Goal: Task Accomplishment & Management: Manage account settings

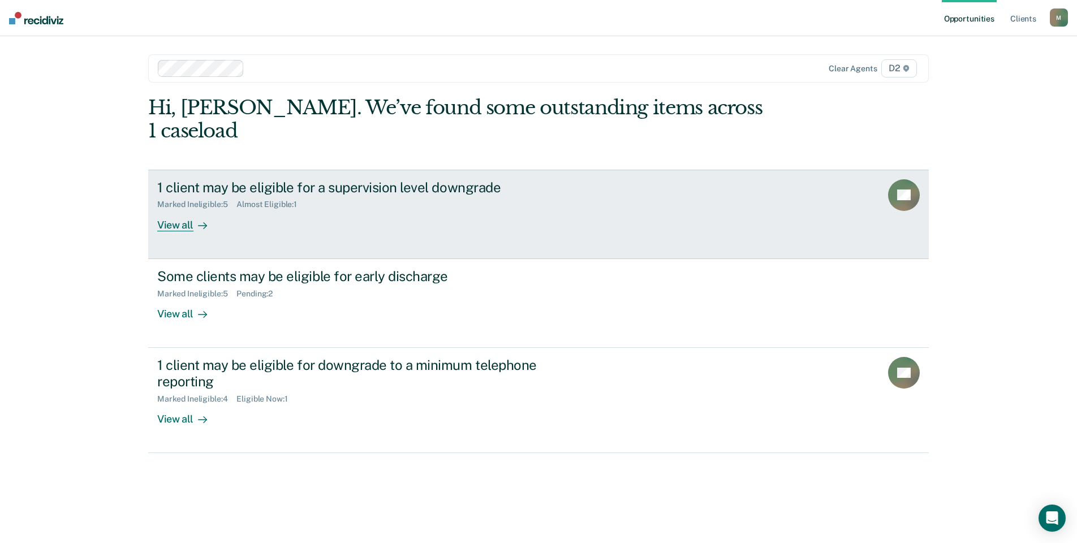
click at [180, 209] on div "View all" at bounding box center [188, 220] width 63 height 22
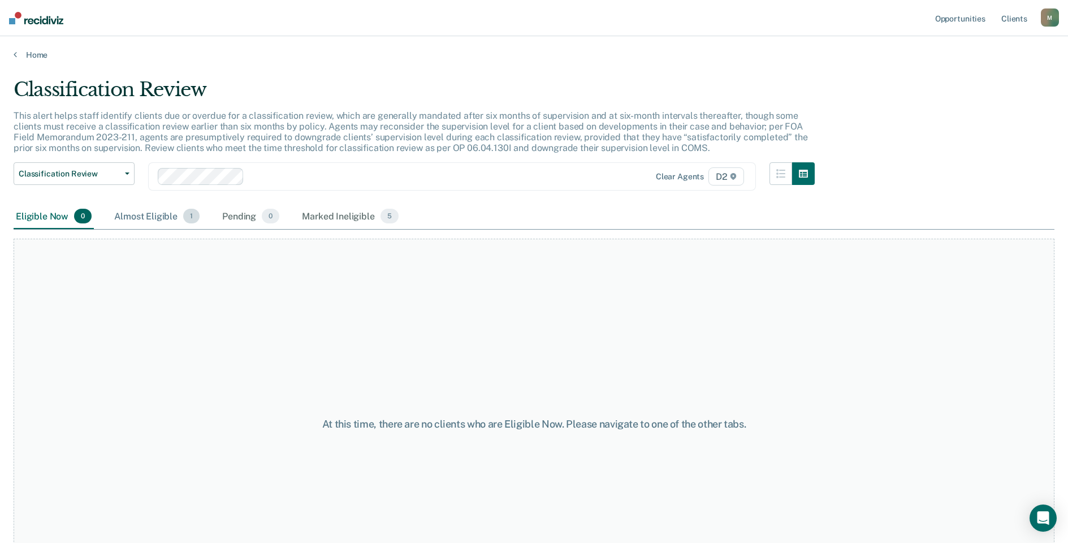
click at [163, 217] on div "Almost Eligible 1" at bounding box center [157, 216] width 90 height 25
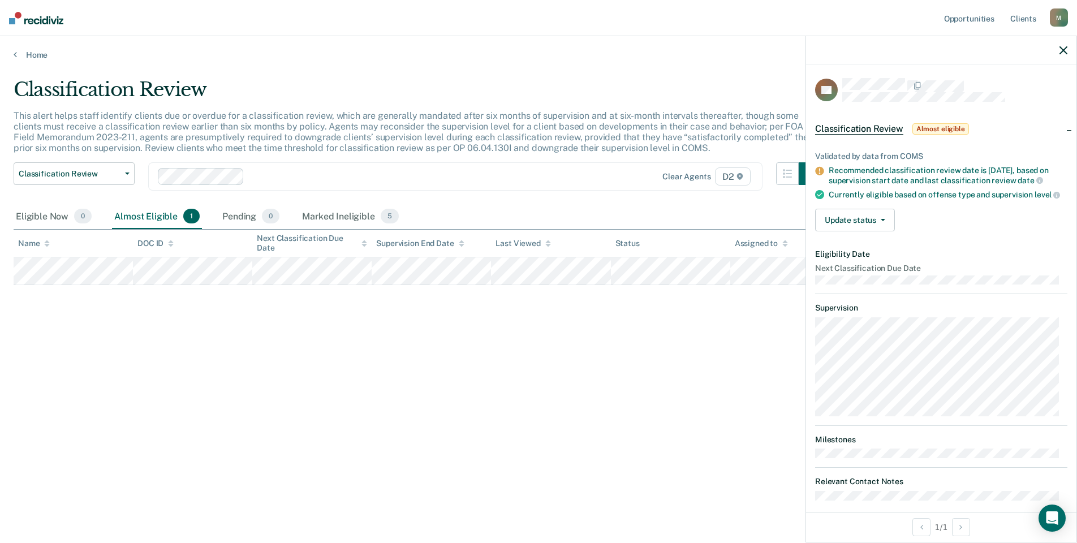
click at [511, 382] on div "Classification Review This alert helps staff identify clients due or overdue fo…" at bounding box center [539, 268] width 1050 height 380
click at [1064, 52] on icon "button" at bounding box center [1063, 50] width 8 height 8
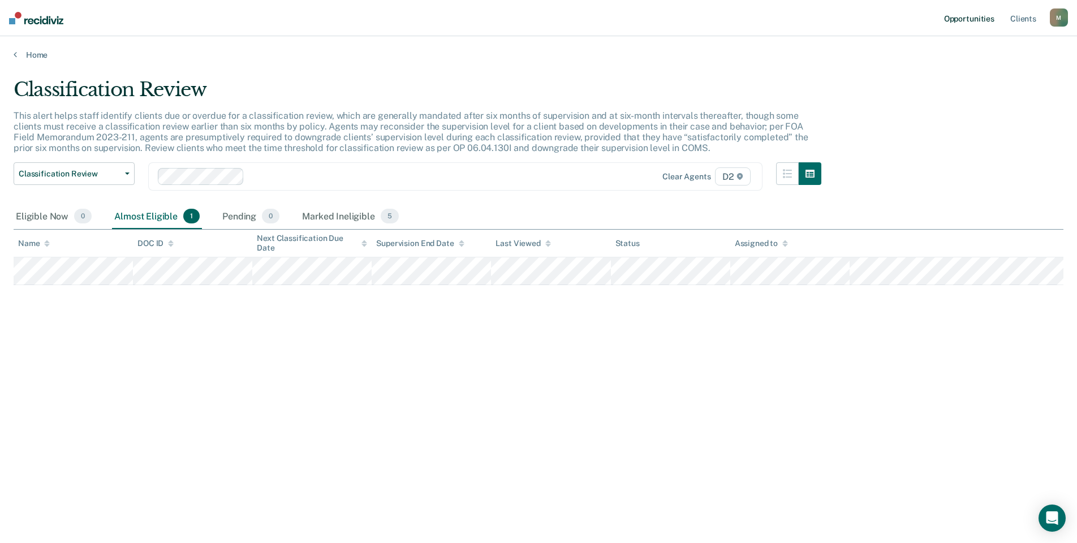
click at [957, 21] on link "Opportunities" at bounding box center [969, 18] width 55 height 36
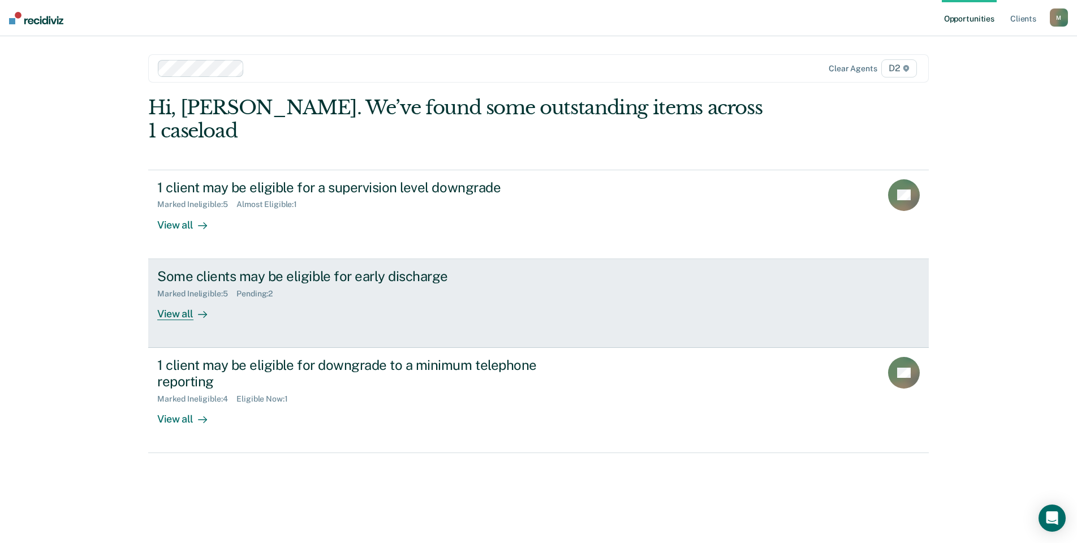
click at [172, 298] on div "View all" at bounding box center [188, 309] width 63 height 22
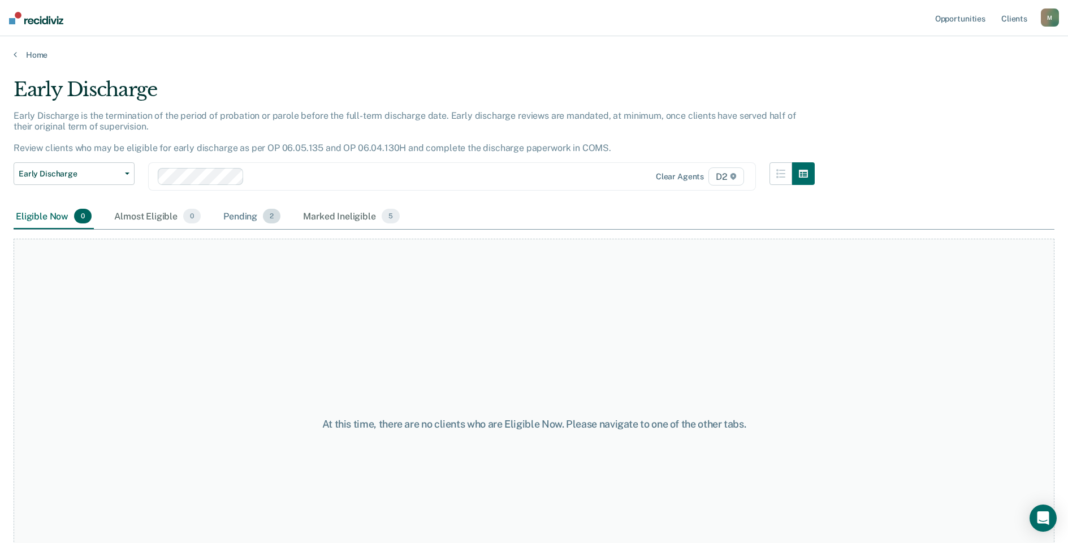
click at [255, 215] on div "Pending 2" at bounding box center [252, 216] width 62 height 25
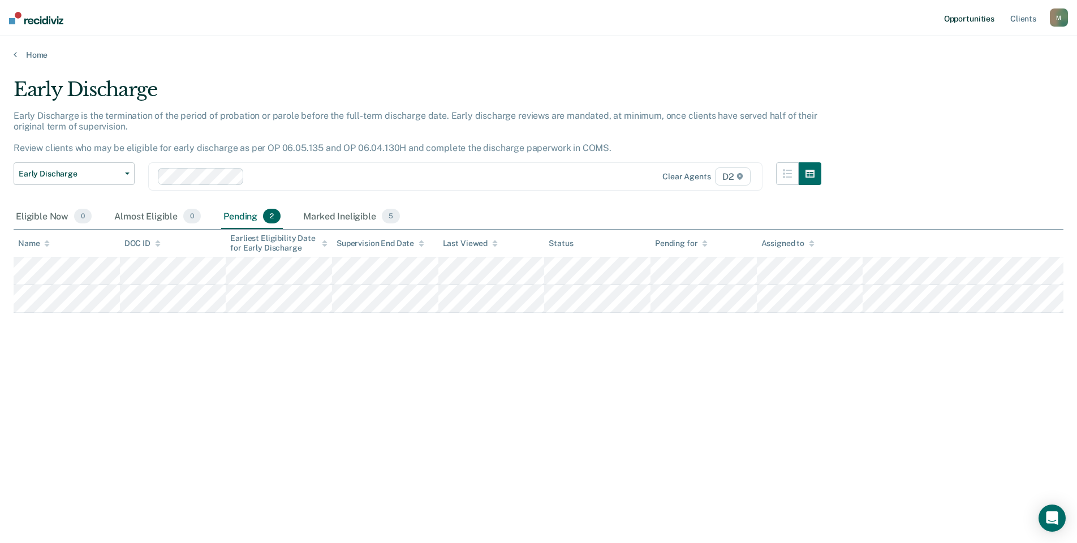
click at [961, 19] on link "Opportunities" at bounding box center [969, 18] width 55 height 36
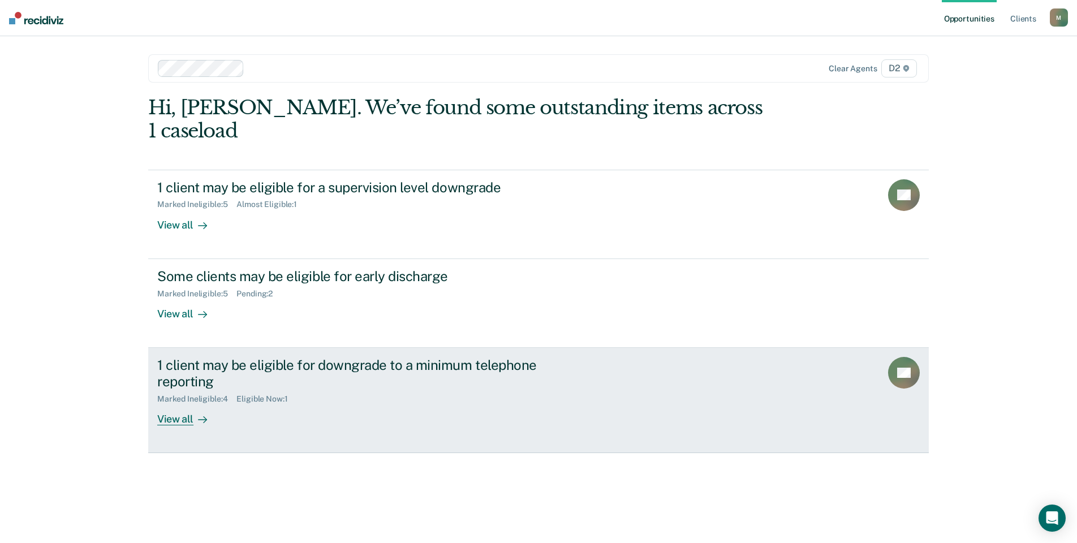
click at [172, 403] on div "View all" at bounding box center [188, 414] width 63 height 22
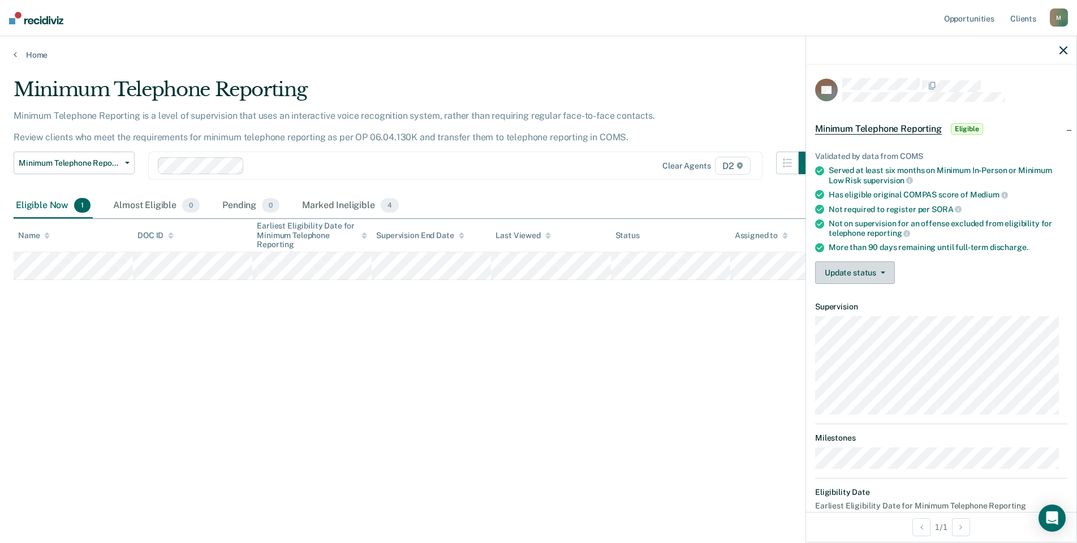
click at [866, 269] on button "Update status" at bounding box center [855, 272] width 80 height 23
click at [869, 318] on button "Mark Ineligible" at bounding box center [869, 318] width 109 height 18
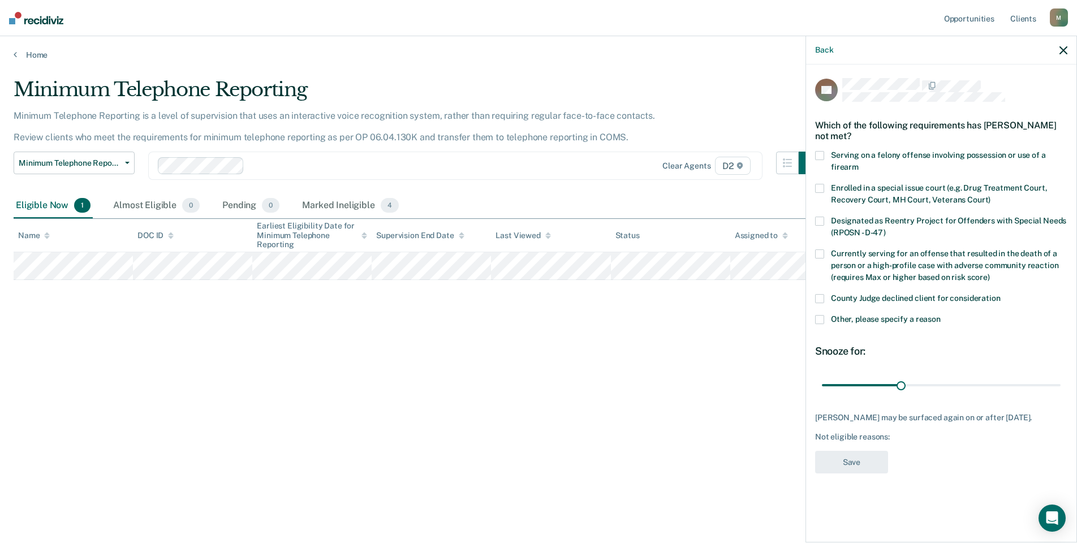
click at [819, 297] on span at bounding box center [819, 298] width 9 height 9
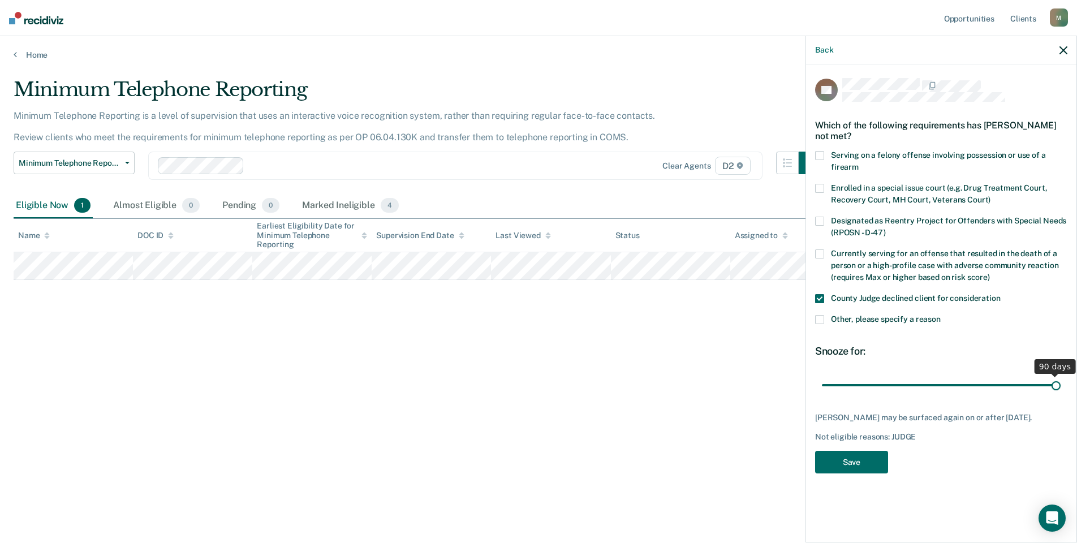
drag, startPoint x: 902, startPoint y: 383, endPoint x: 1064, endPoint y: 373, distance: 163.2
type input "90"
click at [1060, 375] on input "range" at bounding box center [941, 385] width 239 height 20
click at [817, 320] on span at bounding box center [819, 319] width 9 height 9
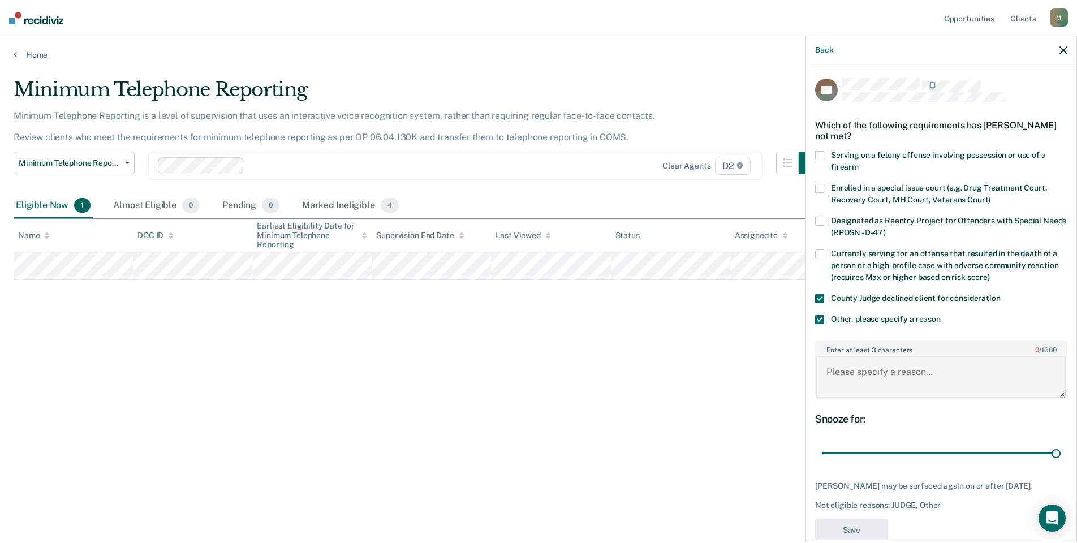
click at [862, 370] on textarea "Enter at least 3 characters 0 / 1600" at bounding box center [941, 377] width 250 height 42
type textarea "Unpaid fines and fees"
click at [844, 532] on button "Save" at bounding box center [851, 530] width 73 height 23
